Goal: Task Accomplishment & Management: Use online tool/utility

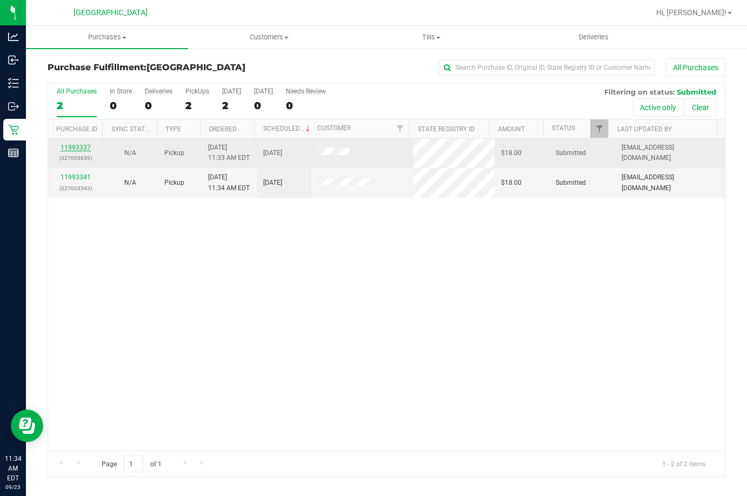
click at [84, 146] on link "11993337" at bounding box center [75, 148] width 30 height 8
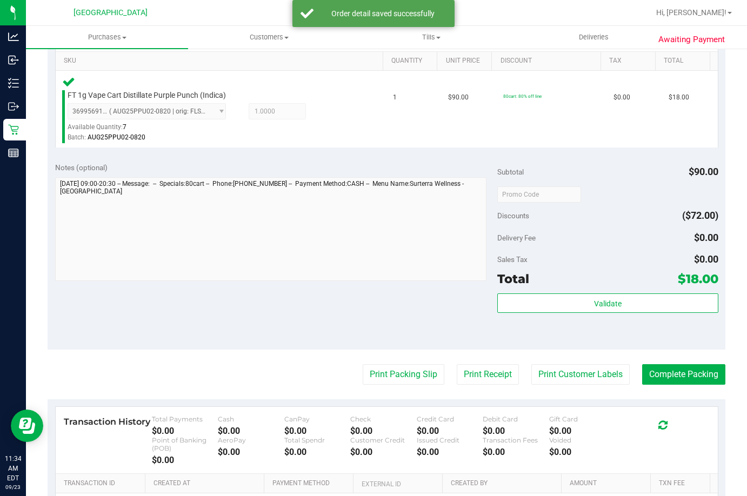
scroll to position [378, 0]
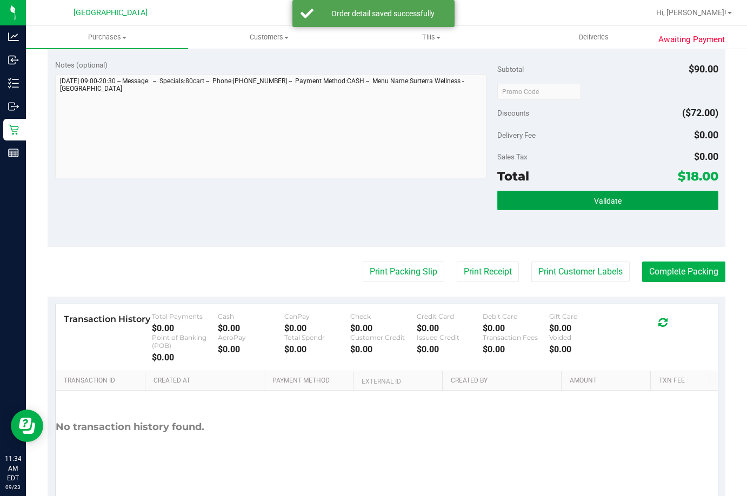
click at [576, 199] on button "Validate" at bounding box center [607, 200] width 221 height 19
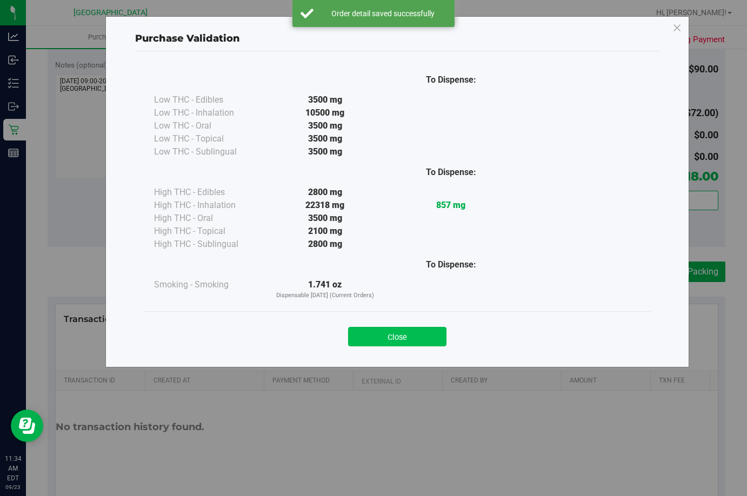
click at [415, 339] on button "Close" at bounding box center [397, 336] width 98 height 19
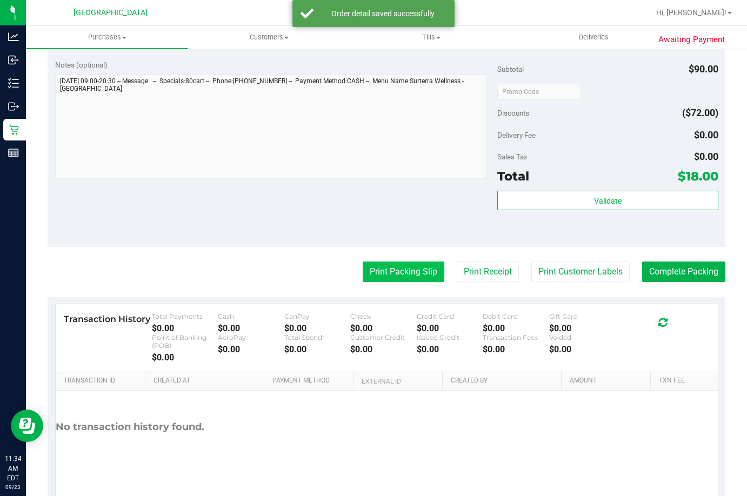
click at [413, 274] on button "Print Packing Slip" at bounding box center [403, 271] width 82 height 21
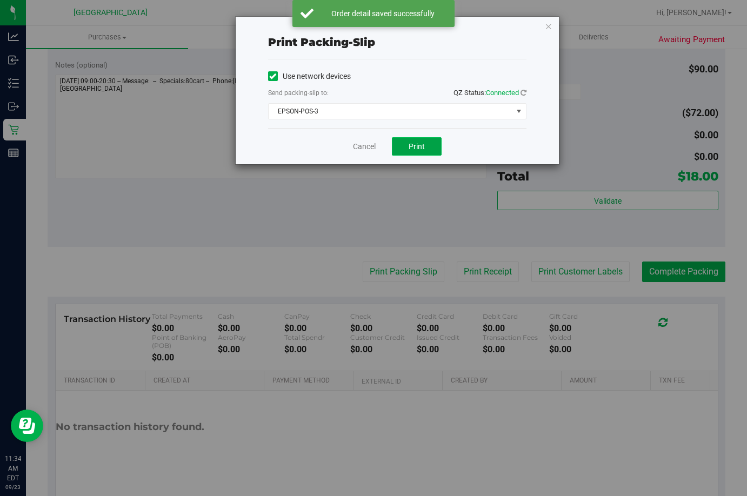
click at [413, 143] on span "Print" at bounding box center [416, 146] width 16 height 9
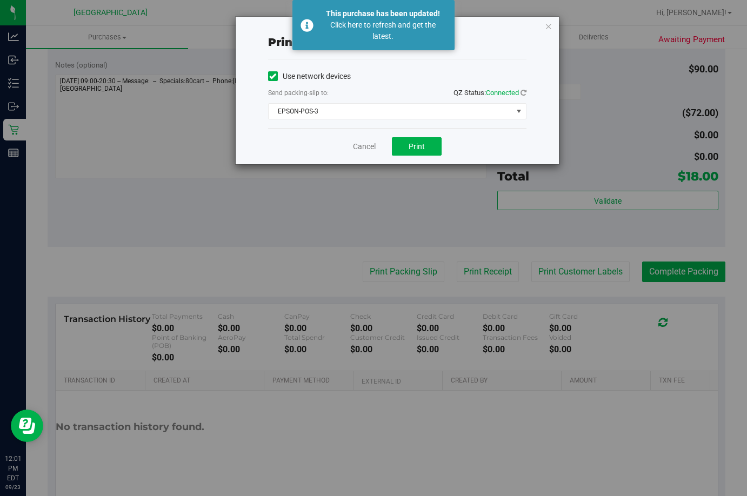
click at [367, 153] on div "Cancel Print" at bounding box center [397, 146] width 258 height 36
click at [366, 150] on link "Cancel" at bounding box center [364, 146] width 23 height 11
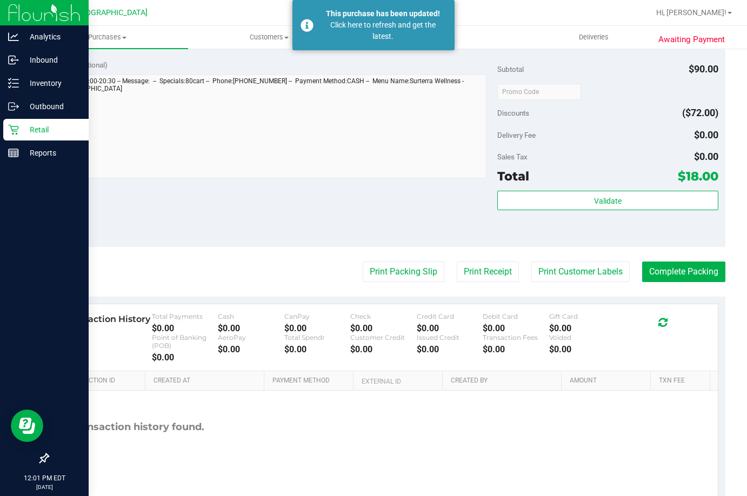
click at [18, 127] on icon at bounding box center [13, 129] width 11 height 11
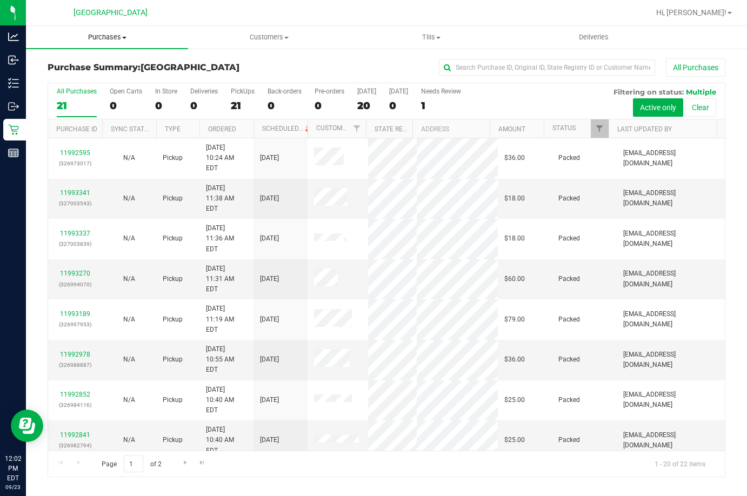
click at [107, 36] on span "Purchases" at bounding box center [107, 37] width 162 height 10
click at [134, 82] on li "Fulfillment" at bounding box center [107, 78] width 162 height 13
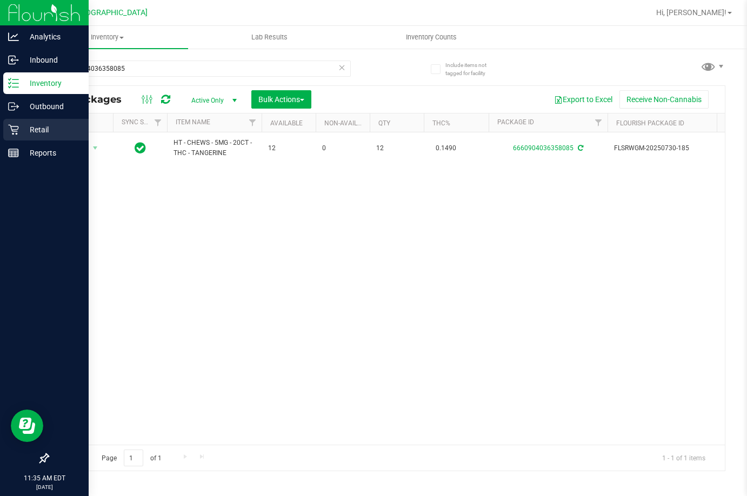
click at [18, 130] on icon at bounding box center [13, 129] width 11 height 11
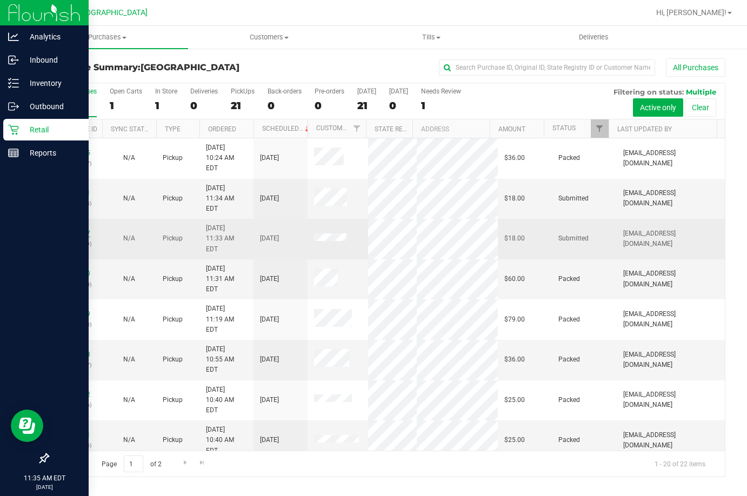
click at [69, 230] on link "11993337" at bounding box center [75, 234] width 30 height 8
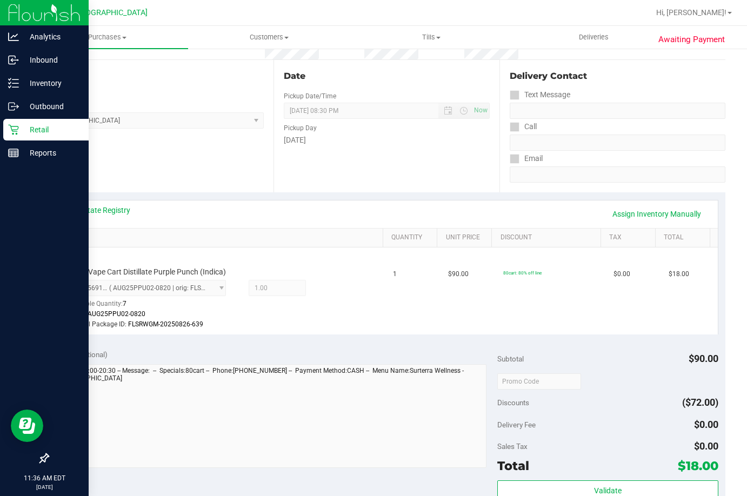
scroll to position [270, 0]
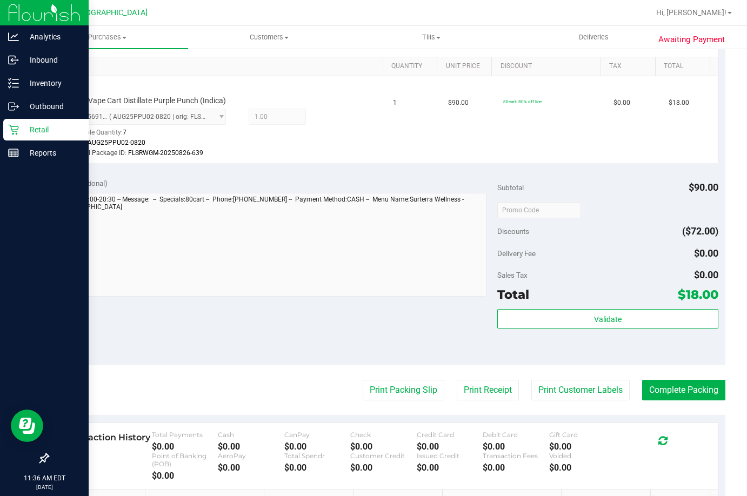
click at [638, 308] on div "Subtotal $90.00 Discounts ($72.00) Delivery Fee $0.00 Sales Tax $0.00 Total $18…" at bounding box center [607, 268] width 221 height 180
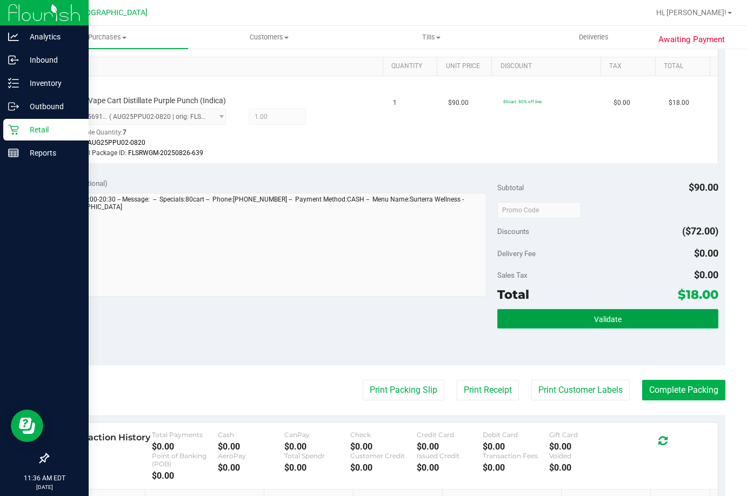
click at [637, 316] on button "Validate" at bounding box center [607, 318] width 221 height 19
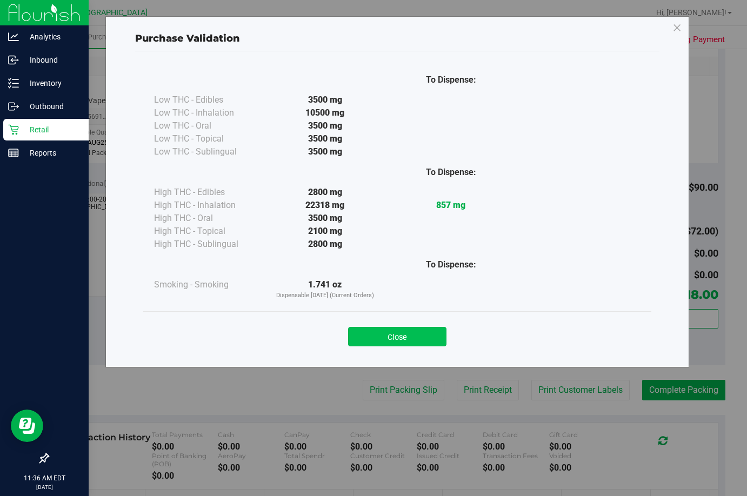
click at [395, 339] on button "Close" at bounding box center [397, 336] width 98 height 19
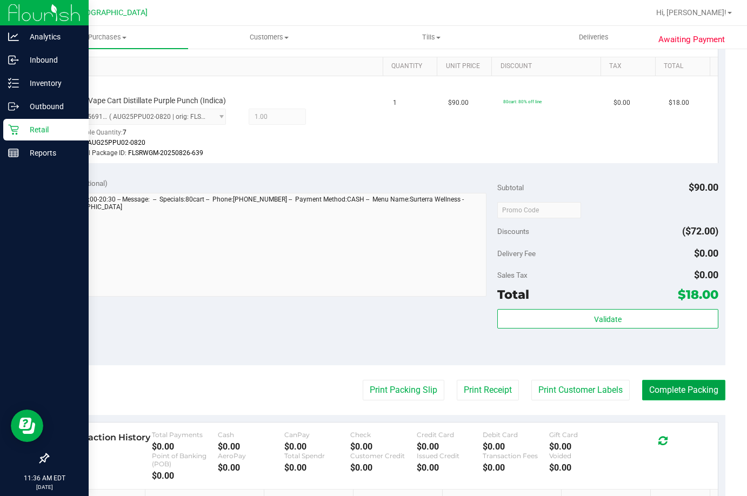
click at [666, 392] on button "Complete Packing" at bounding box center [683, 390] width 83 height 21
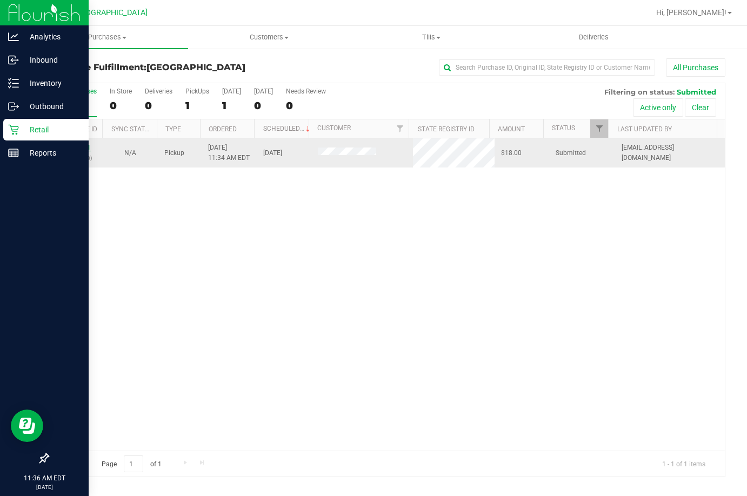
click at [84, 147] on link "11993341" at bounding box center [75, 148] width 30 height 8
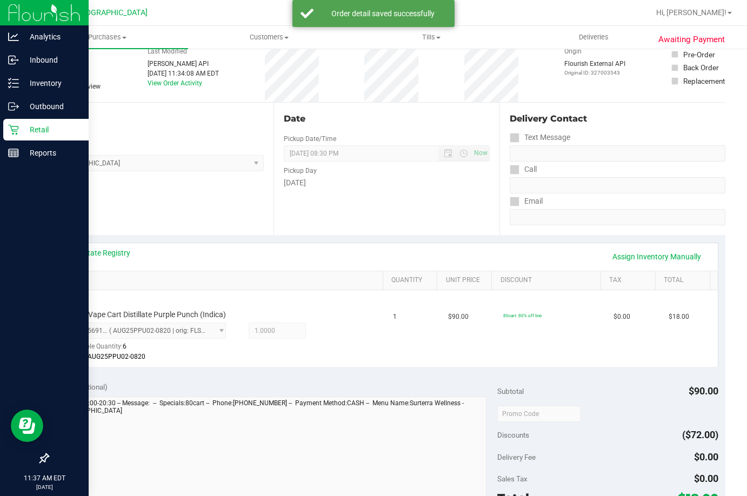
scroll to position [108, 0]
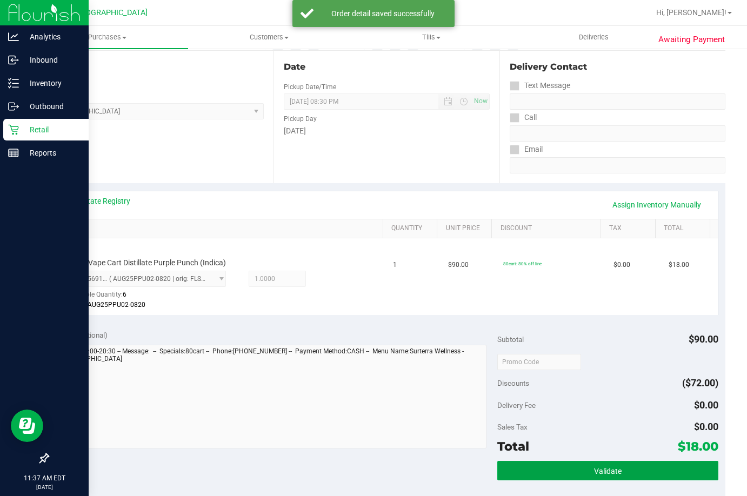
drag, startPoint x: 548, startPoint y: 468, endPoint x: 538, endPoint y: 488, distance: 22.2
click at [548, 470] on button "Validate" at bounding box center [607, 470] width 221 height 19
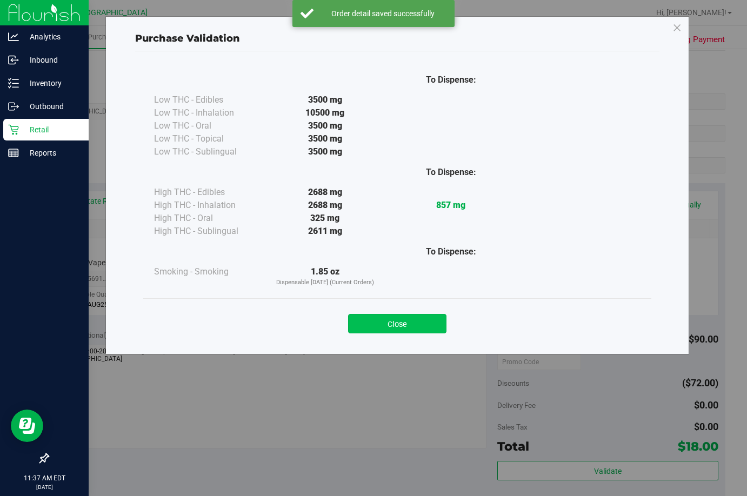
click at [418, 319] on button "Close" at bounding box center [397, 323] width 98 height 19
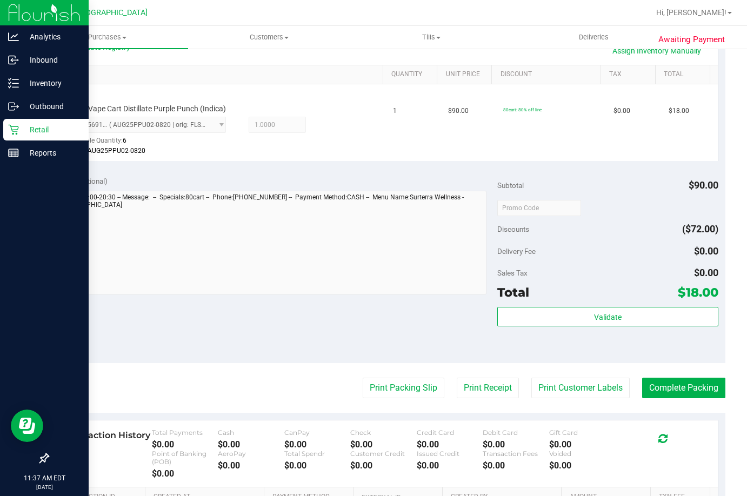
scroll to position [270, 0]
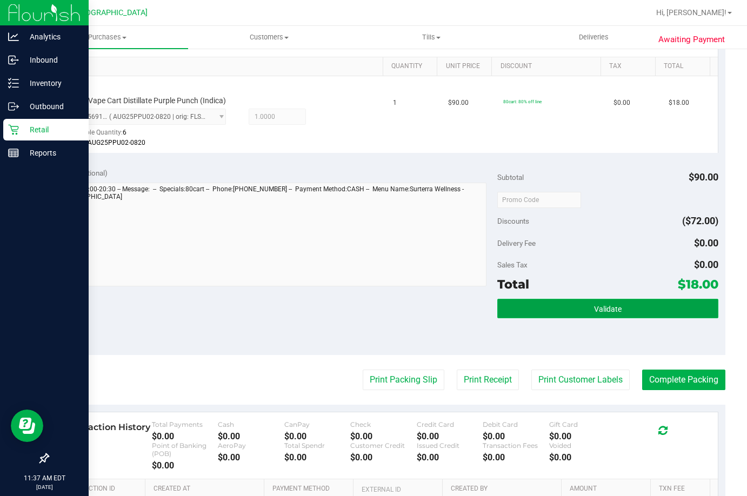
click at [556, 317] on button "Validate" at bounding box center [607, 308] width 221 height 19
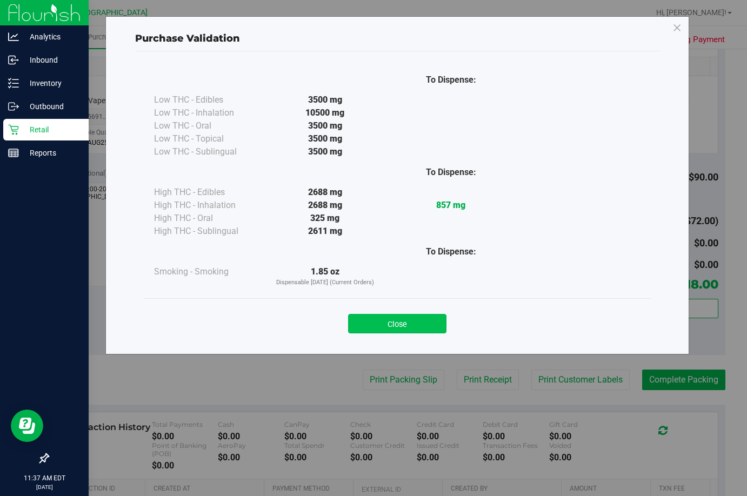
click at [366, 332] on button "Close" at bounding box center [397, 323] width 98 height 19
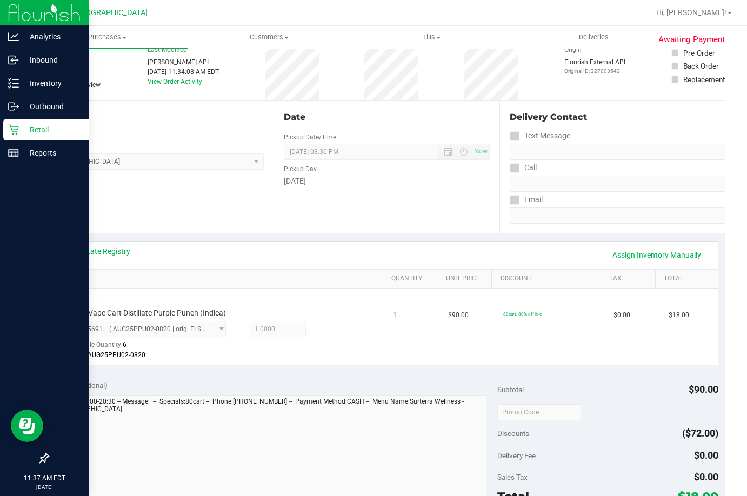
scroll to position [162, 0]
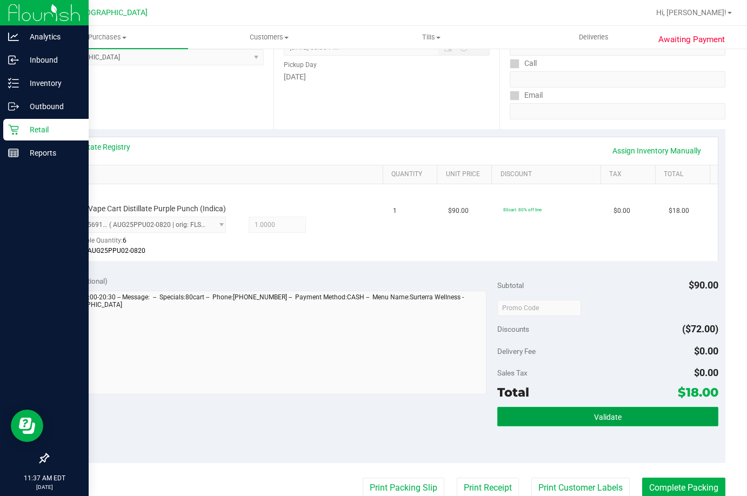
click at [580, 422] on button "Validate" at bounding box center [607, 416] width 221 height 19
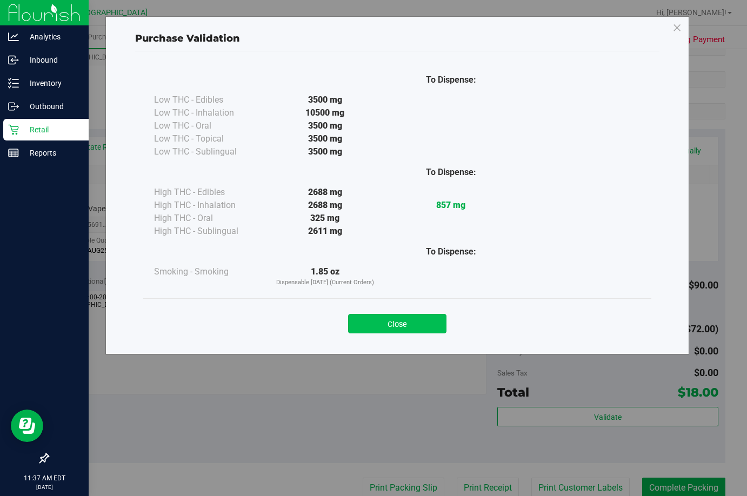
click at [391, 327] on button "Close" at bounding box center [397, 323] width 98 height 19
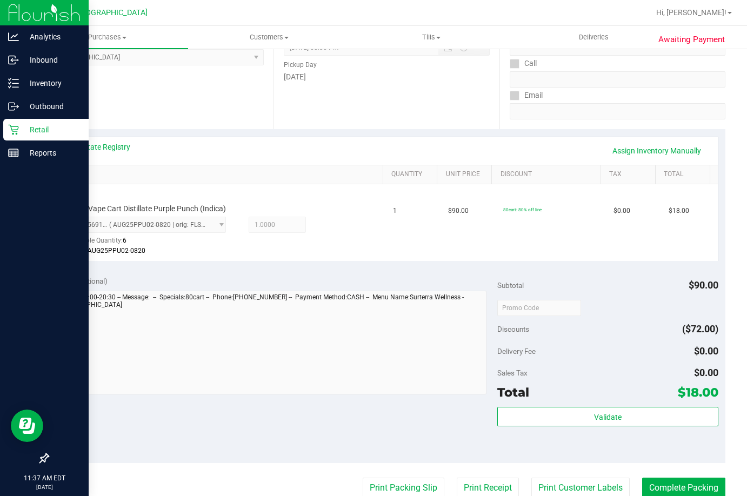
scroll to position [411, 0]
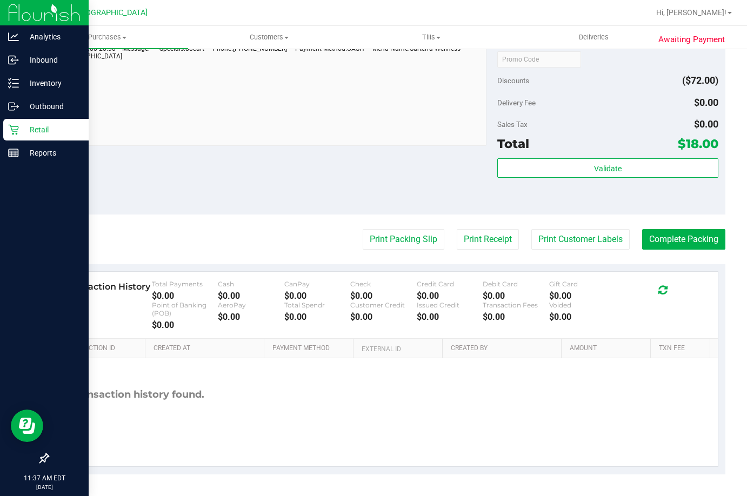
click at [344, 240] on div "Print Packing Slip Print Receipt Print Customer Labels Complete Packing" at bounding box center [386, 239] width 677 height 21
click at [380, 241] on button "Print Packing Slip" at bounding box center [403, 239] width 82 height 21
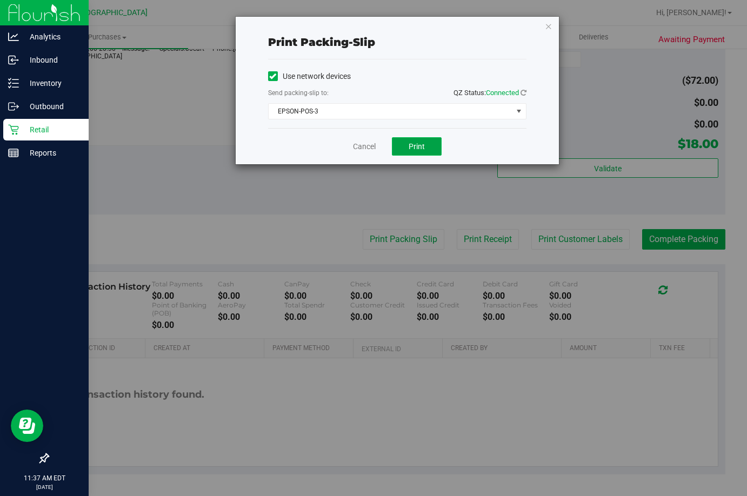
click at [415, 150] on span "Print" at bounding box center [416, 146] width 16 height 9
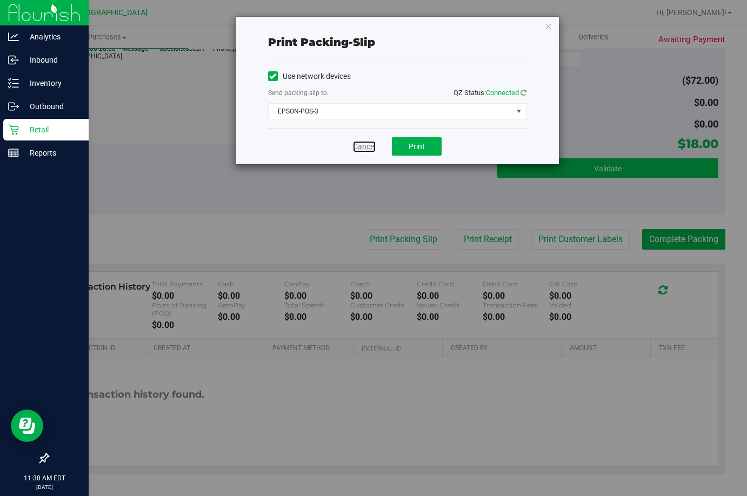
drag, startPoint x: 368, startPoint y: 149, endPoint x: 595, endPoint y: 165, distance: 227.5
click at [367, 148] on link "Cancel" at bounding box center [364, 146] width 23 height 11
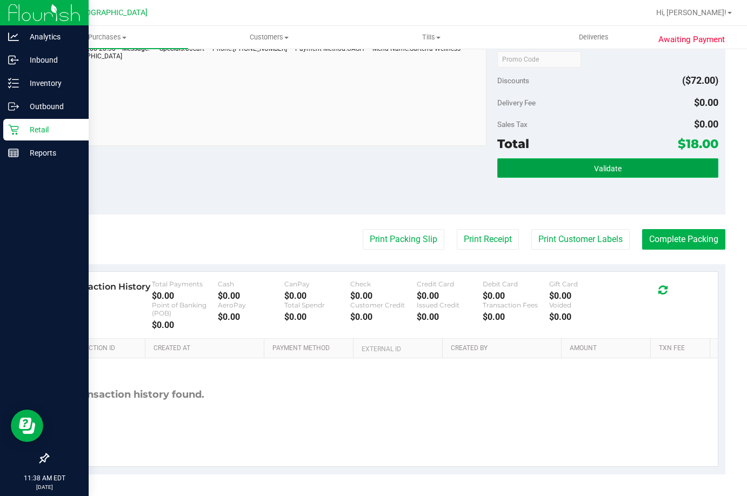
click at [596, 165] on span "Validate" at bounding box center [608, 168] width 28 height 9
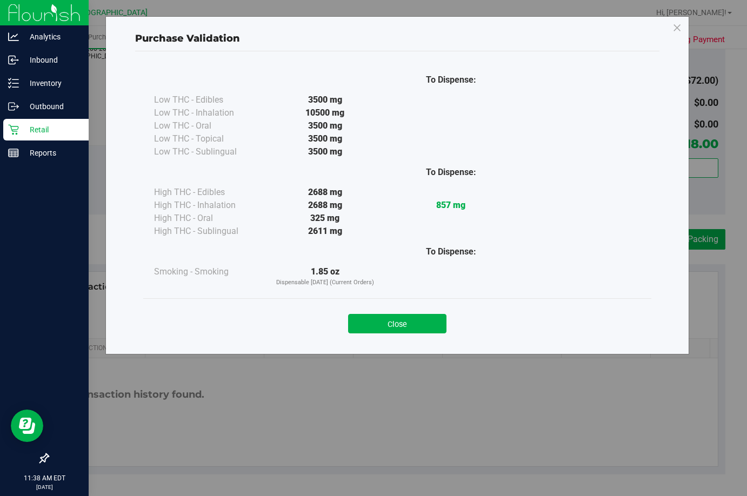
click at [402, 333] on div "Close" at bounding box center [397, 320] width 508 height 44
click at [404, 329] on button "Close" at bounding box center [397, 323] width 98 height 19
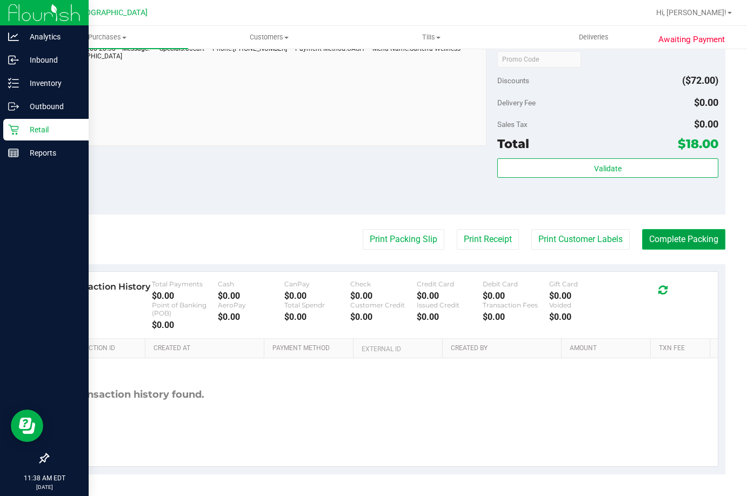
click at [686, 233] on button "Complete Packing" at bounding box center [683, 239] width 83 height 21
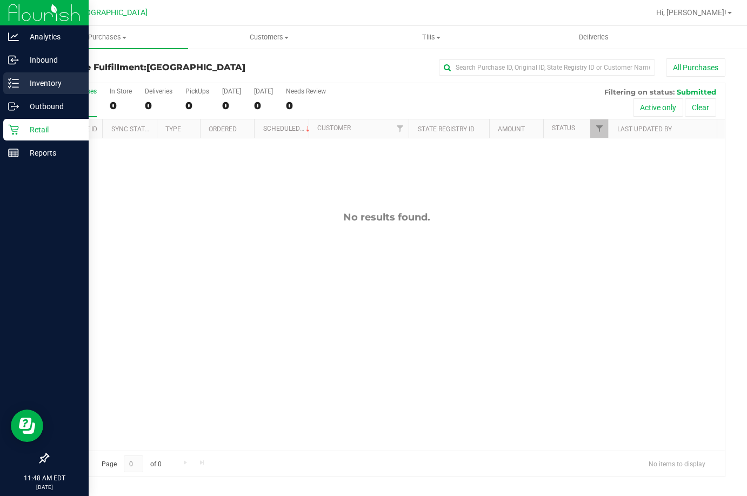
click at [29, 77] on p "Inventory" at bounding box center [51, 83] width 65 height 13
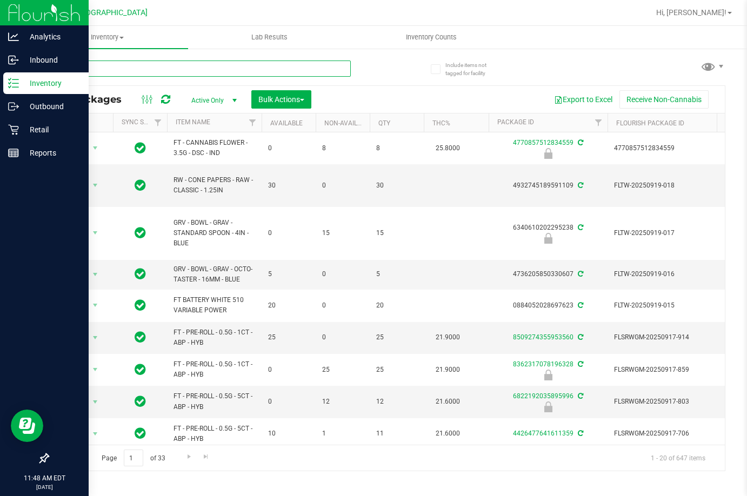
click at [275, 68] on input "text" at bounding box center [199, 68] width 303 height 16
type input "5565577897234094"
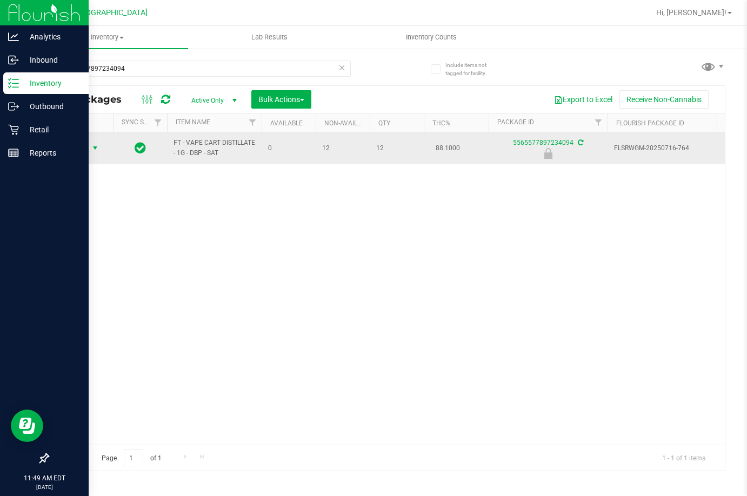
click at [93, 146] on span "select" at bounding box center [95, 148] width 9 height 9
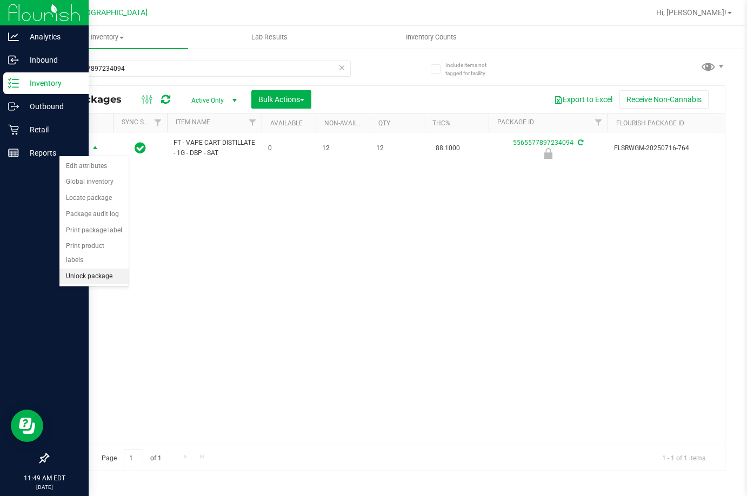
click at [83, 268] on li "Unlock package" at bounding box center [93, 276] width 69 height 16
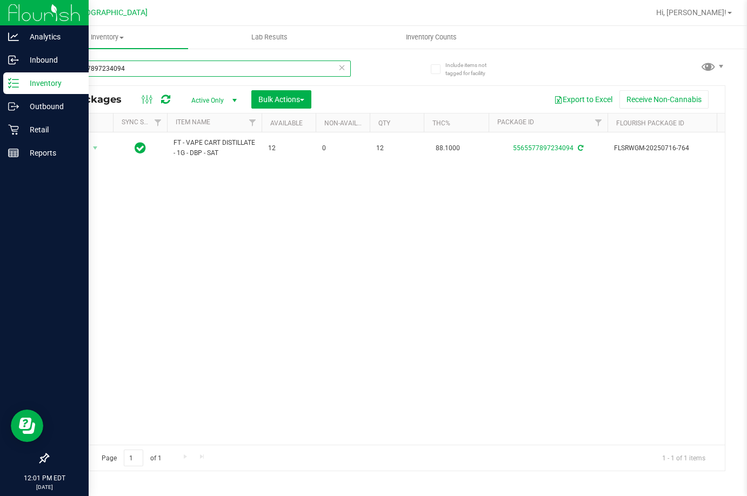
click at [134, 67] on input "5565577897234094" at bounding box center [199, 68] width 303 height 16
type input "t19"
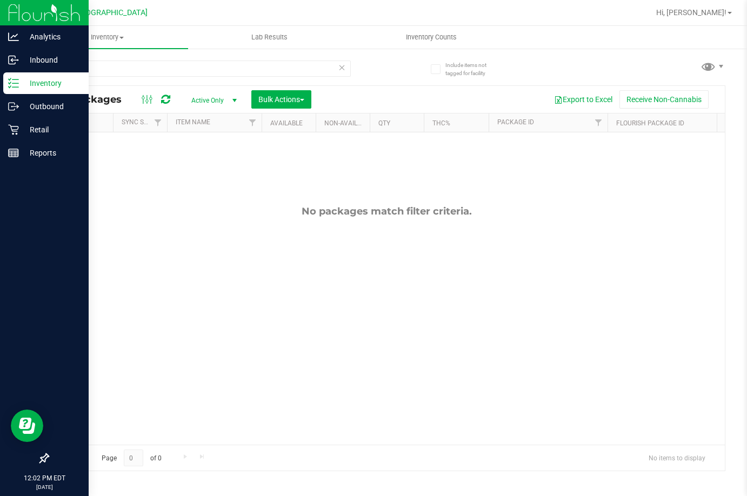
click at [382, 82] on div "t19" at bounding box center [217, 68] width 339 height 35
